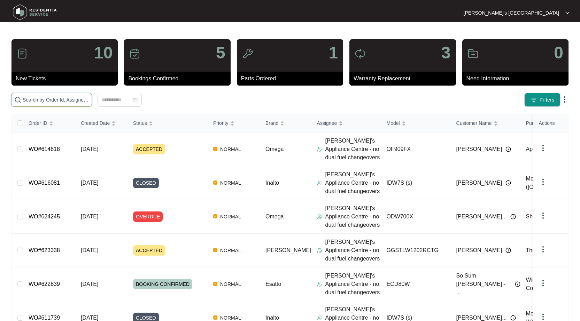
click at [55, 100] on input "text" at bounding box center [56, 100] width 66 height 8
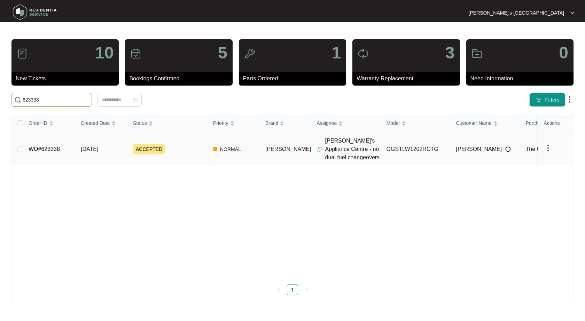
type input "623338"
click at [37, 150] on link "WO#623338" at bounding box center [44, 149] width 31 height 6
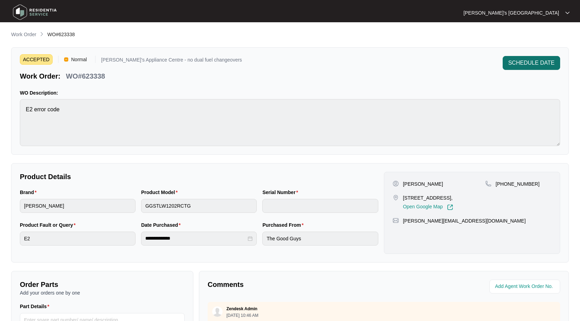
click at [532, 57] on button "SCHEDULE DATE" at bounding box center [530, 63] width 57 height 14
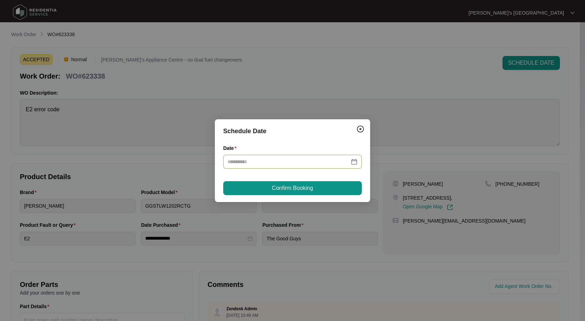
click at [355, 162] on div at bounding box center [292, 162] width 130 height 8
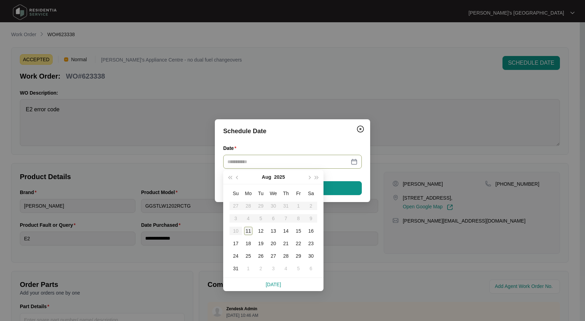
type input "**********"
click at [245, 230] on div "11" at bounding box center [248, 231] width 8 height 8
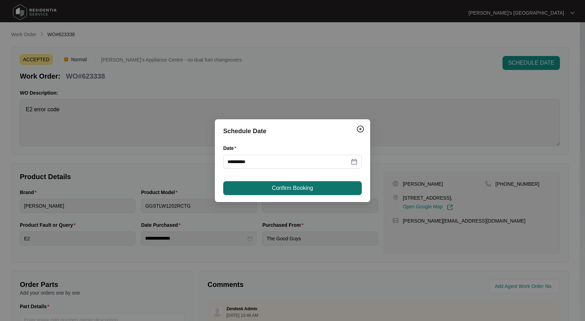
click at [312, 185] on span "Confirm Booking" at bounding box center [292, 188] width 41 height 8
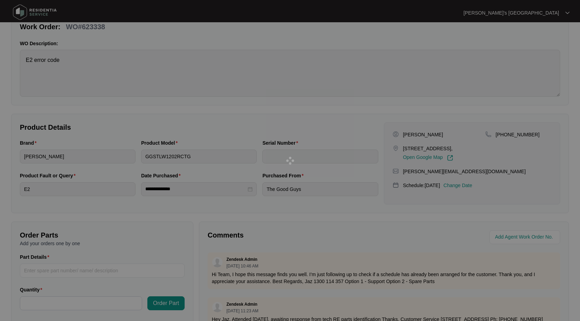
scroll to position [139, 0]
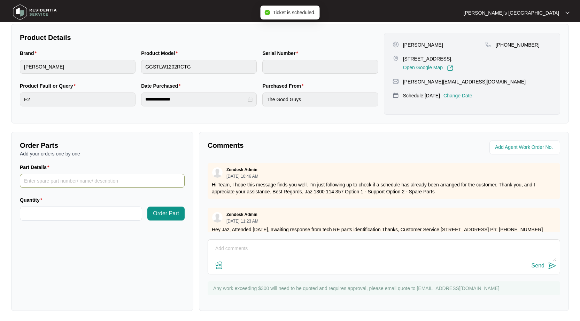
click at [92, 176] on input "Part Details" at bounding box center [102, 181] width 165 height 14
paste input "SP13154"
type input "SP13154 pump"
click at [90, 207] on input "Quantity" at bounding box center [80, 213] width 121 height 13
paste input "*****"
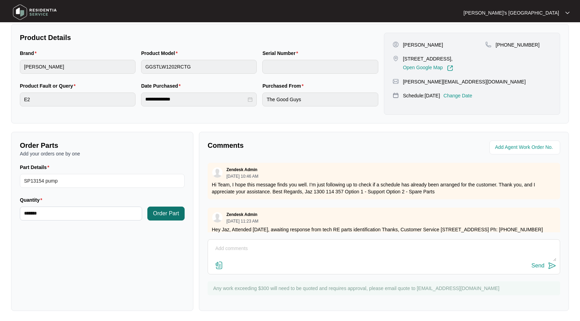
type input "*****"
click at [163, 219] on button "Order Part" at bounding box center [165, 214] width 37 height 14
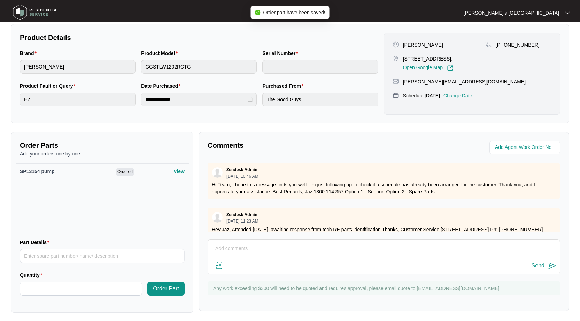
scroll to position [0, 0]
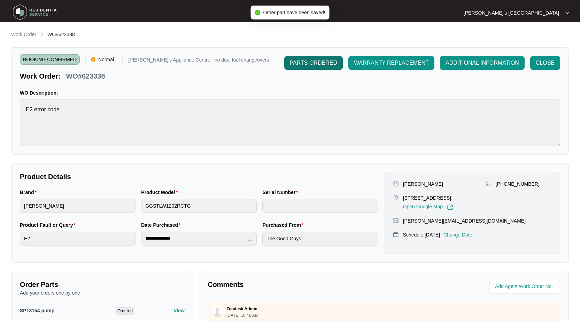
click at [313, 67] on button "PARTS ORDERED" at bounding box center [313, 63] width 58 height 14
